Goal: Task Accomplishment & Management: Manage account settings

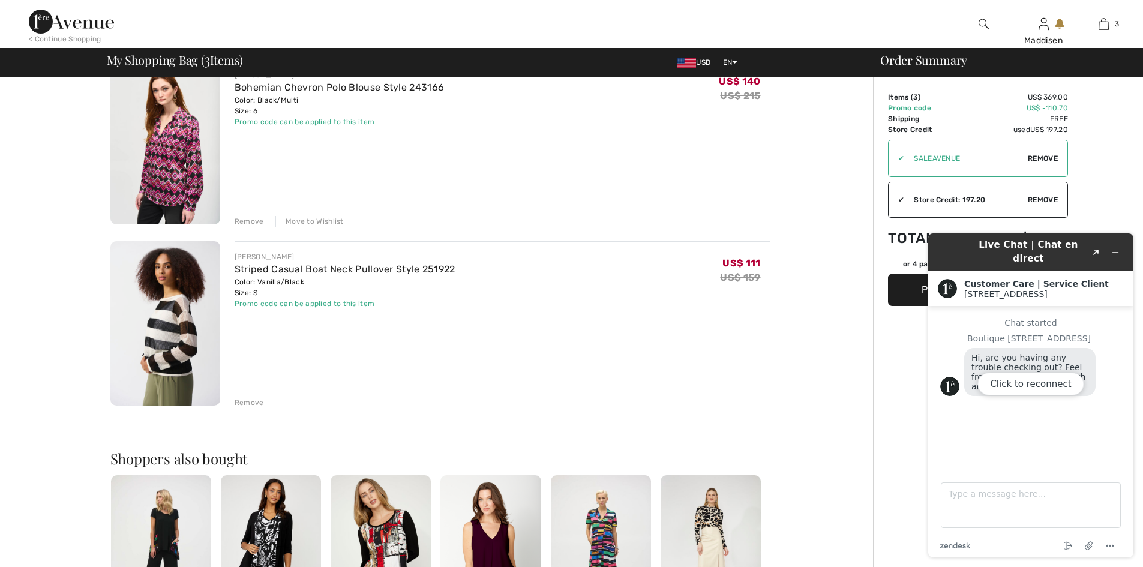
scroll to position [300, 0]
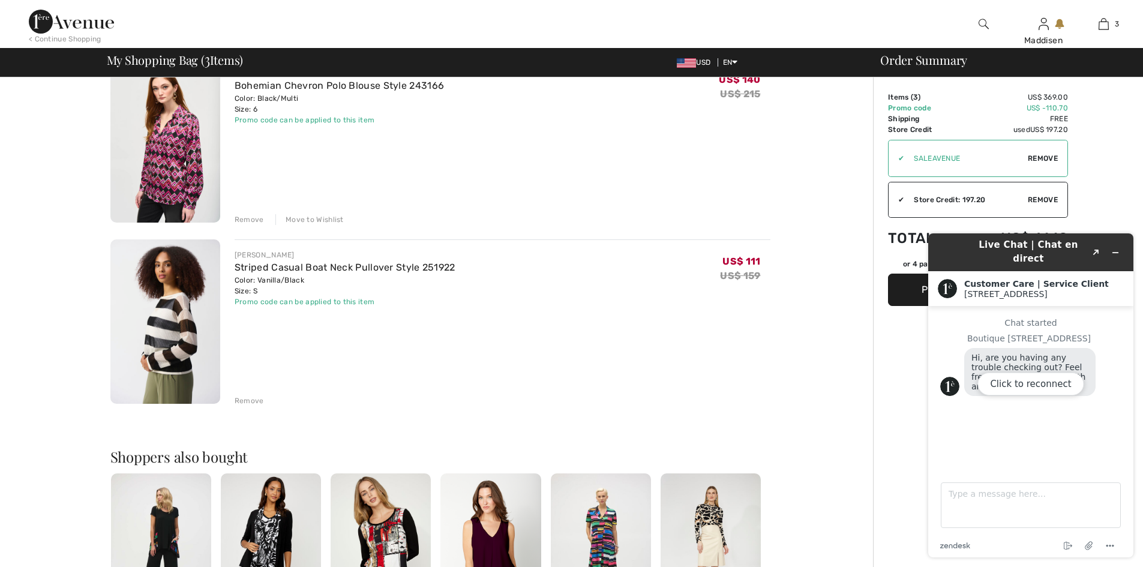
click at [239, 400] on div "Remove" at bounding box center [249, 401] width 29 height 11
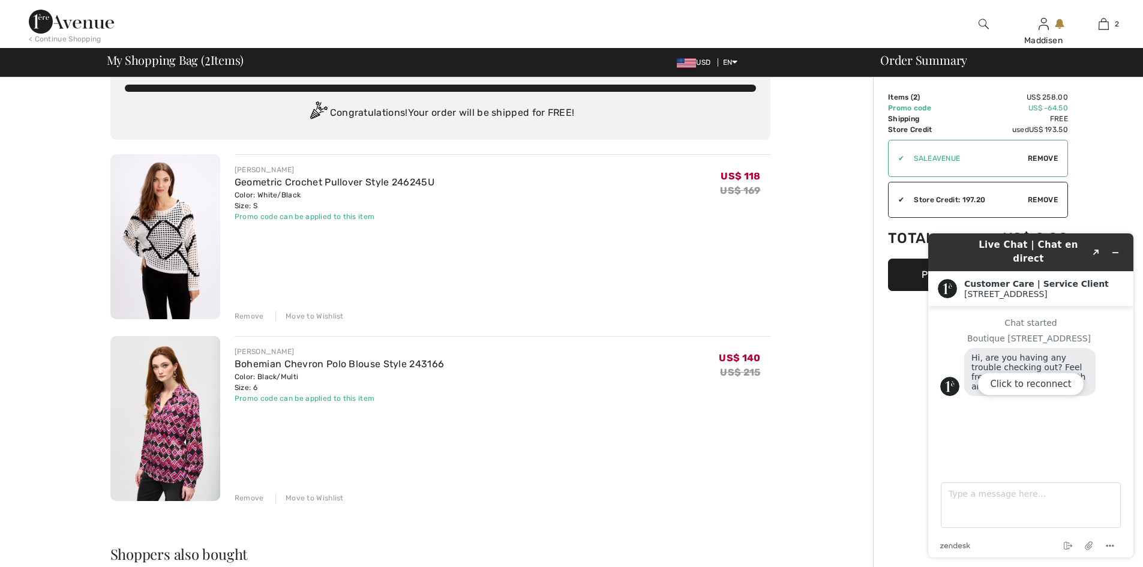
scroll to position [0, 0]
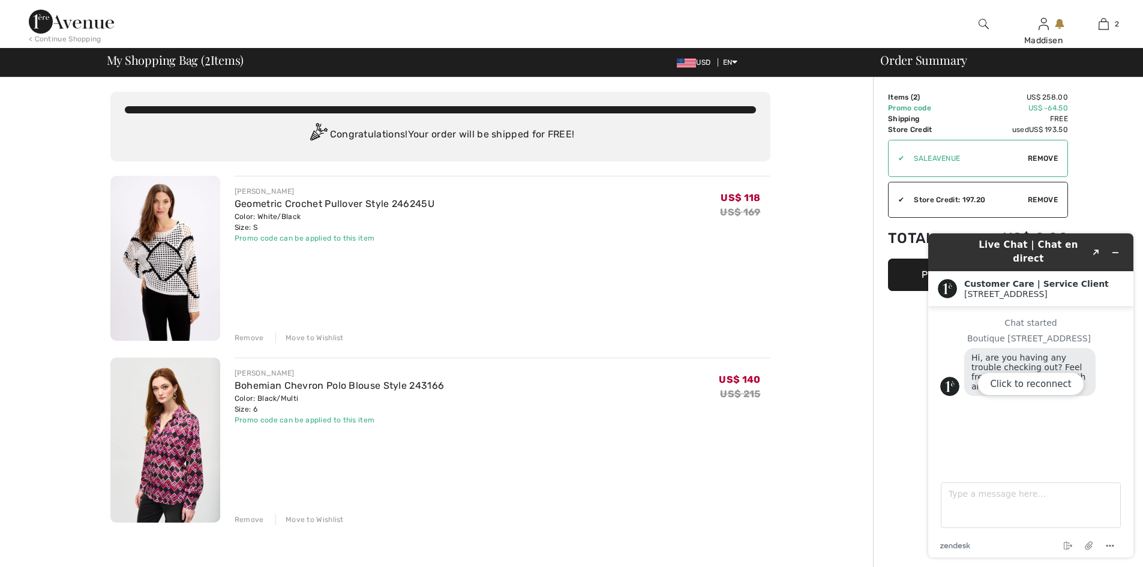
click at [173, 283] on img at bounding box center [165, 258] width 110 height 165
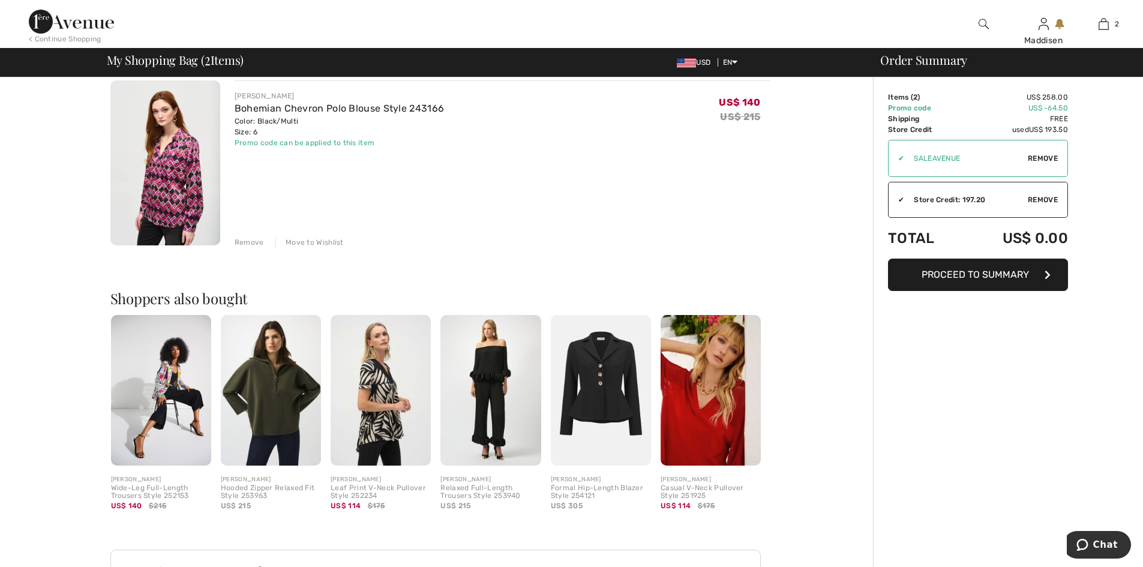
scroll to position [268, 0]
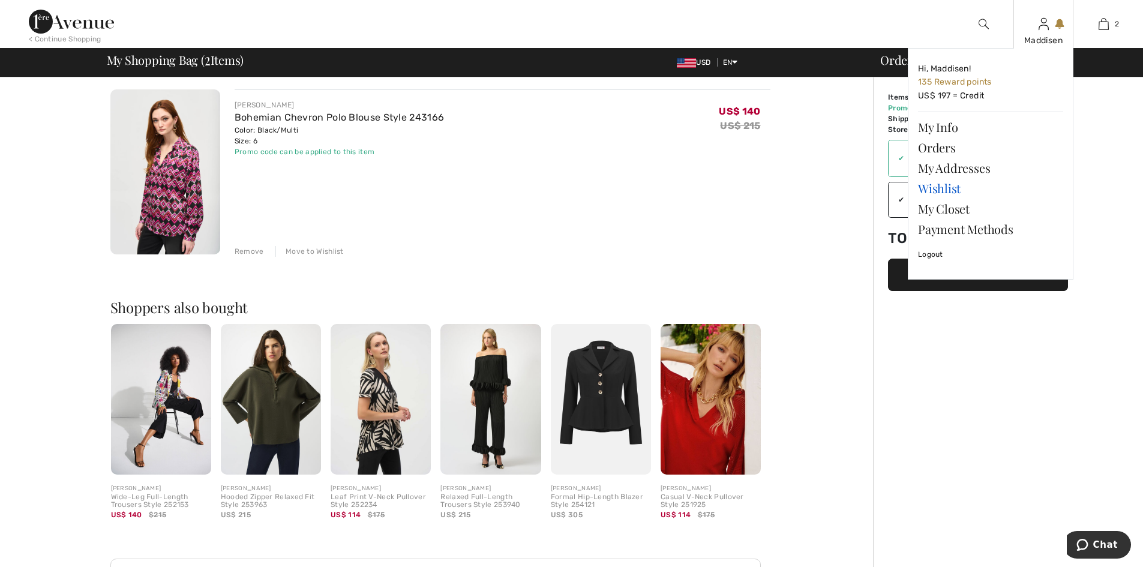
click at [947, 185] on link "Wishlist" at bounding box center [990, 188] width 145 height 20
